Goal: Task Accomplishment & Management: Manage account settings

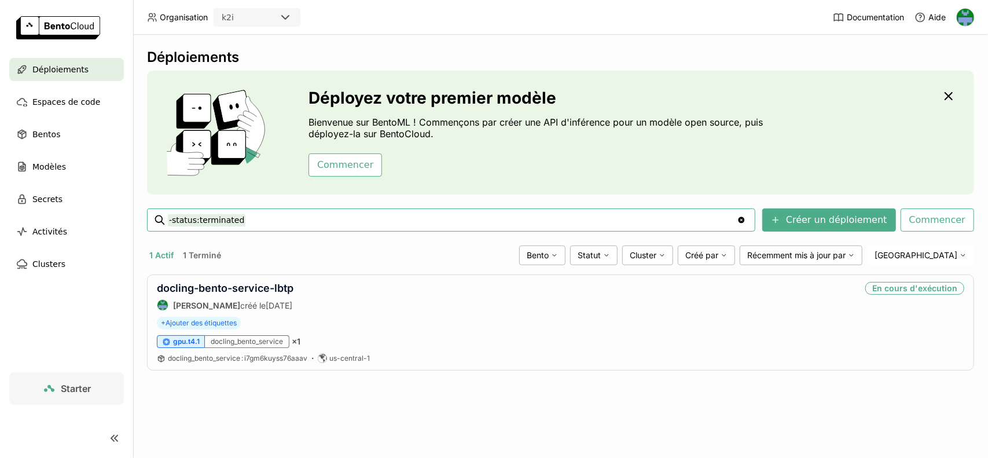
click at [87, 391] on span "Starter" at bounding box center [76, 388] width 30 height 12
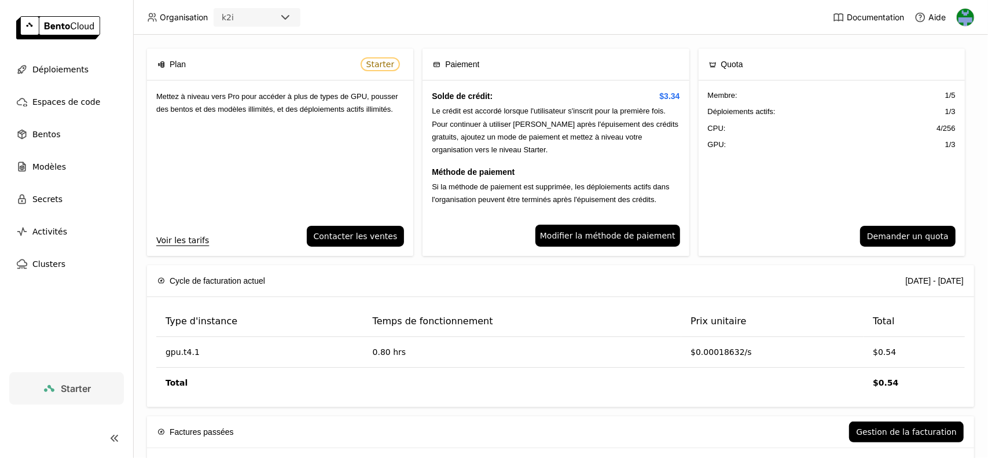
click at [960, 21] on img at bounding box center [964, 17] width 17 height 17
click at [951, 61] on span "Facturation" at bounding box center [941, 61] width 41 height 10
click at [932, 61] on span "Facturation" at bounding box center [941, 61] width 41 height 10
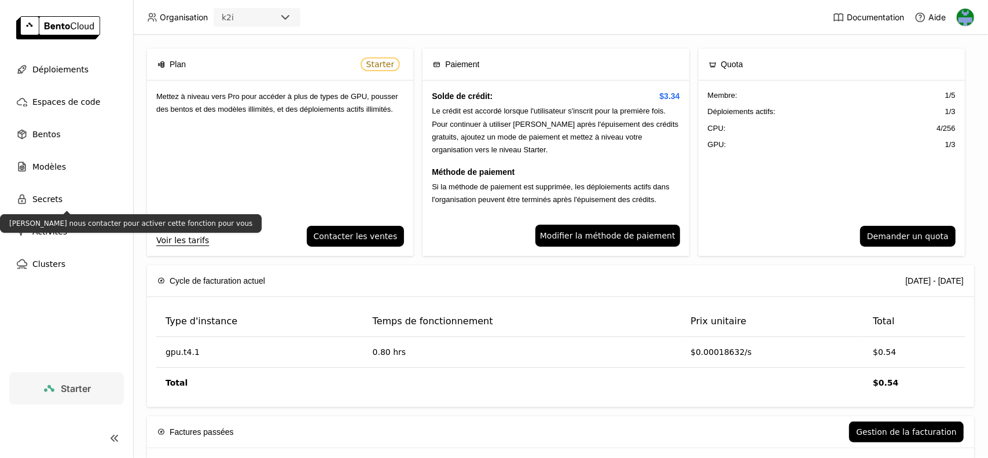
click at [57, 232] on div "[PERSON_NAME] nous contacter pour activer cette fonction pour vous" at bounding box center [131, 223] width 262 height 19
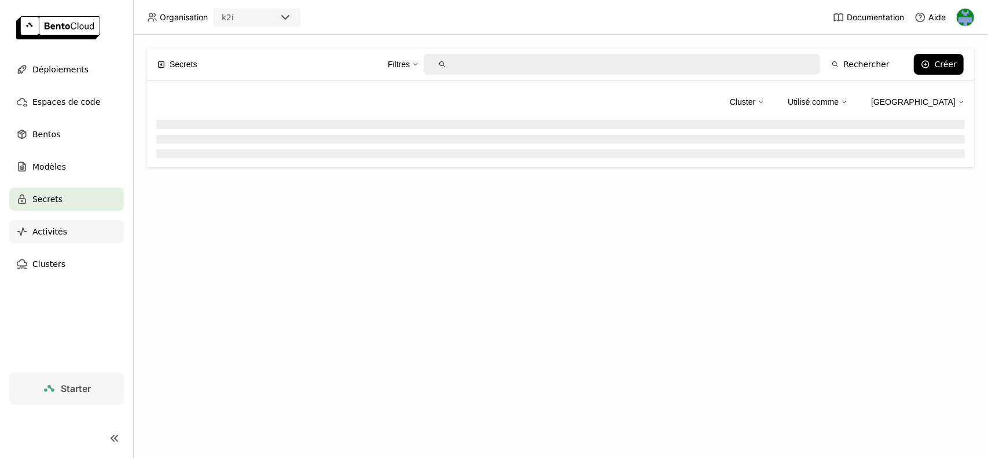
click at [49, 224] on div "Activités" at bounding box center [66, 231] width 115 height 23
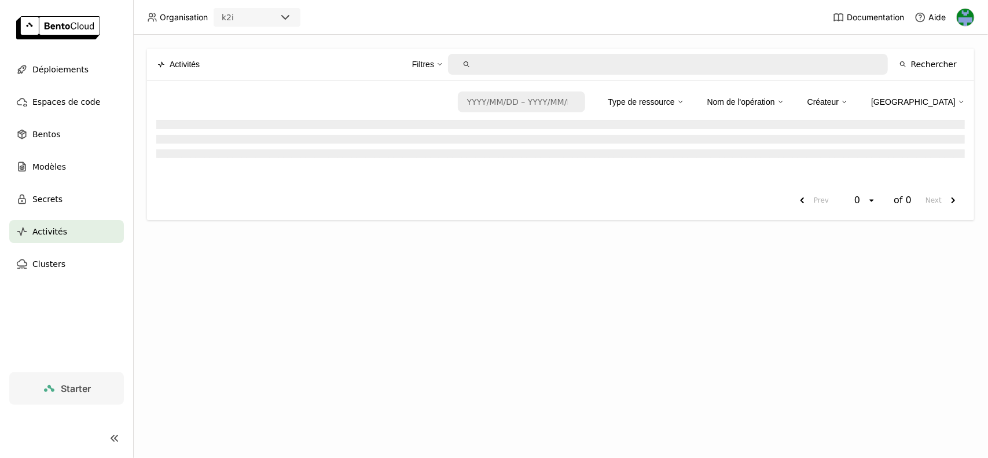
click at [675, 101] on div "Type de ressource" at bounding box center [641, 101] width 67 height 13
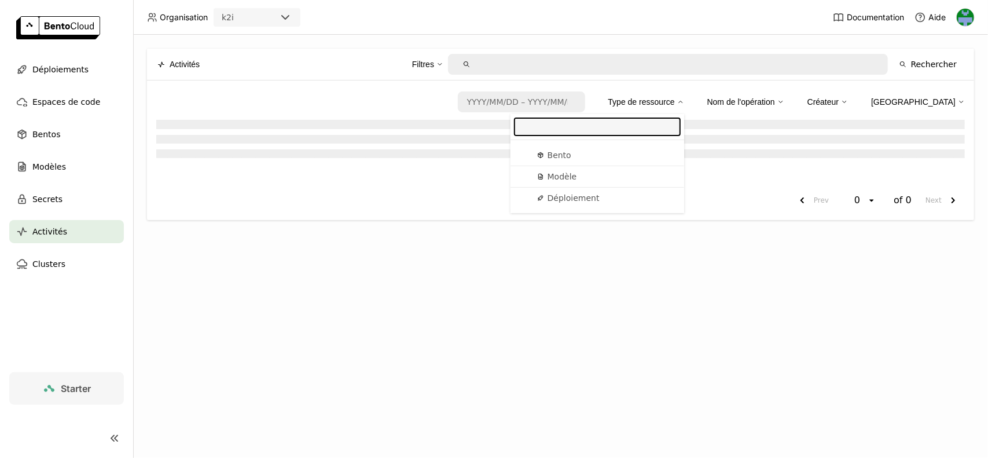
click at [675, 101] on div "Type de ressource" at bounding box center [641, 101] width 67 height 13
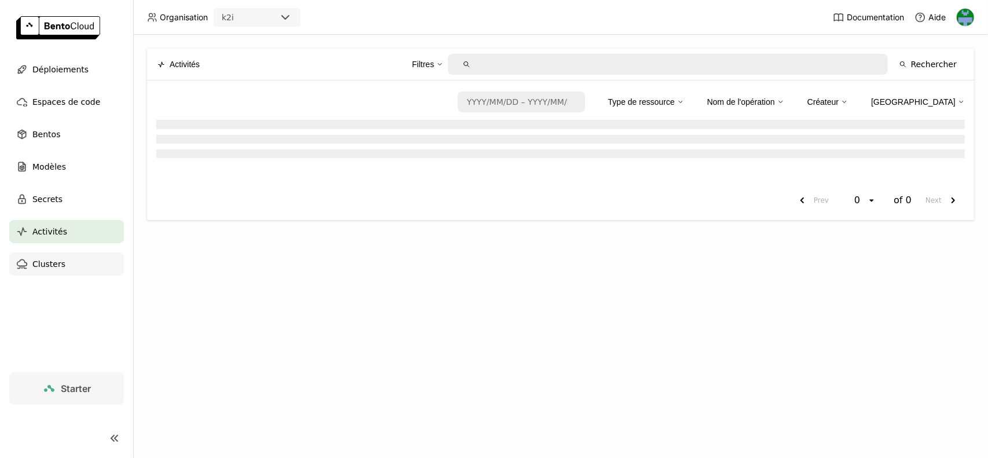
click at [45, 266] on span "Clusters" at bounding box center [48, 264] width 33 height 14
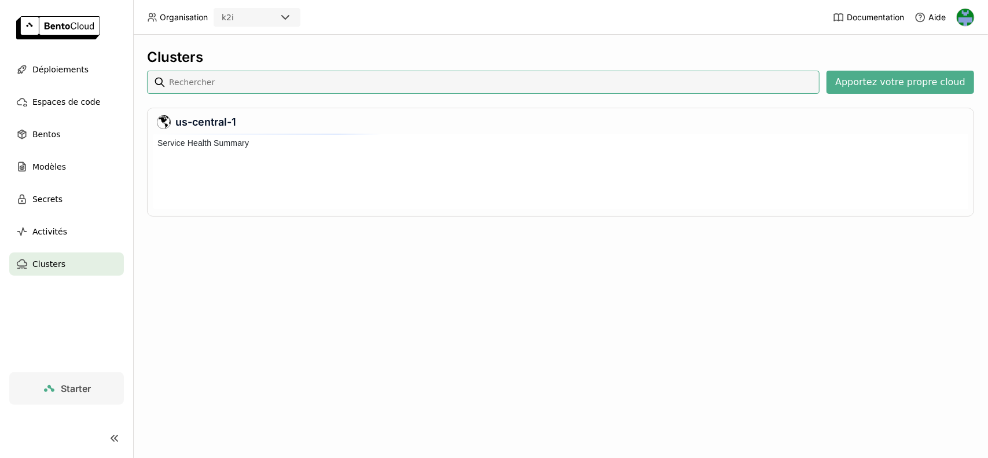
scroll to position [71, 811]
click at [971, 16] on img at bounding box center [964, 17] width 17 height 17
click at [941, 63] on span "Facturation" at bounding box center [941, 61] width 41 height 10
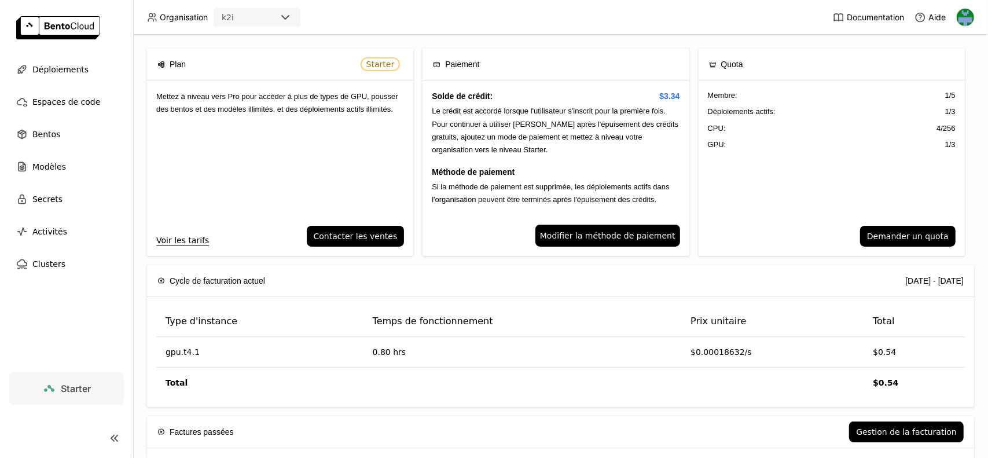
click at [750, 266] on div "Cycle de facturation actuel [DATE] - [DATE]" at bounding box center [560, 280] width 806 height 31
